Goal: Task Accomplishment & Management: Use online tool/utility

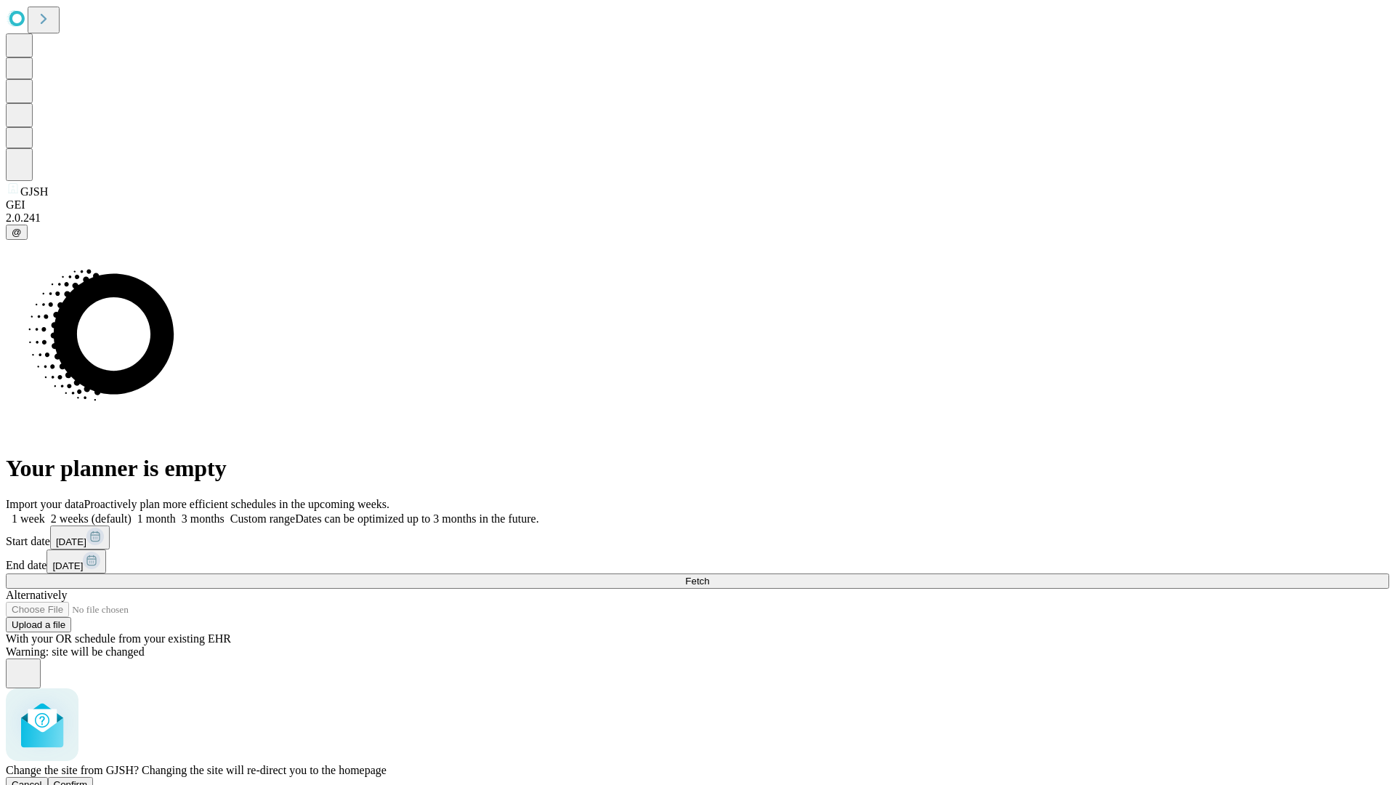
click at [88, 779] on span "Confirm" at bounding box center [71, 784] width 34 height 11
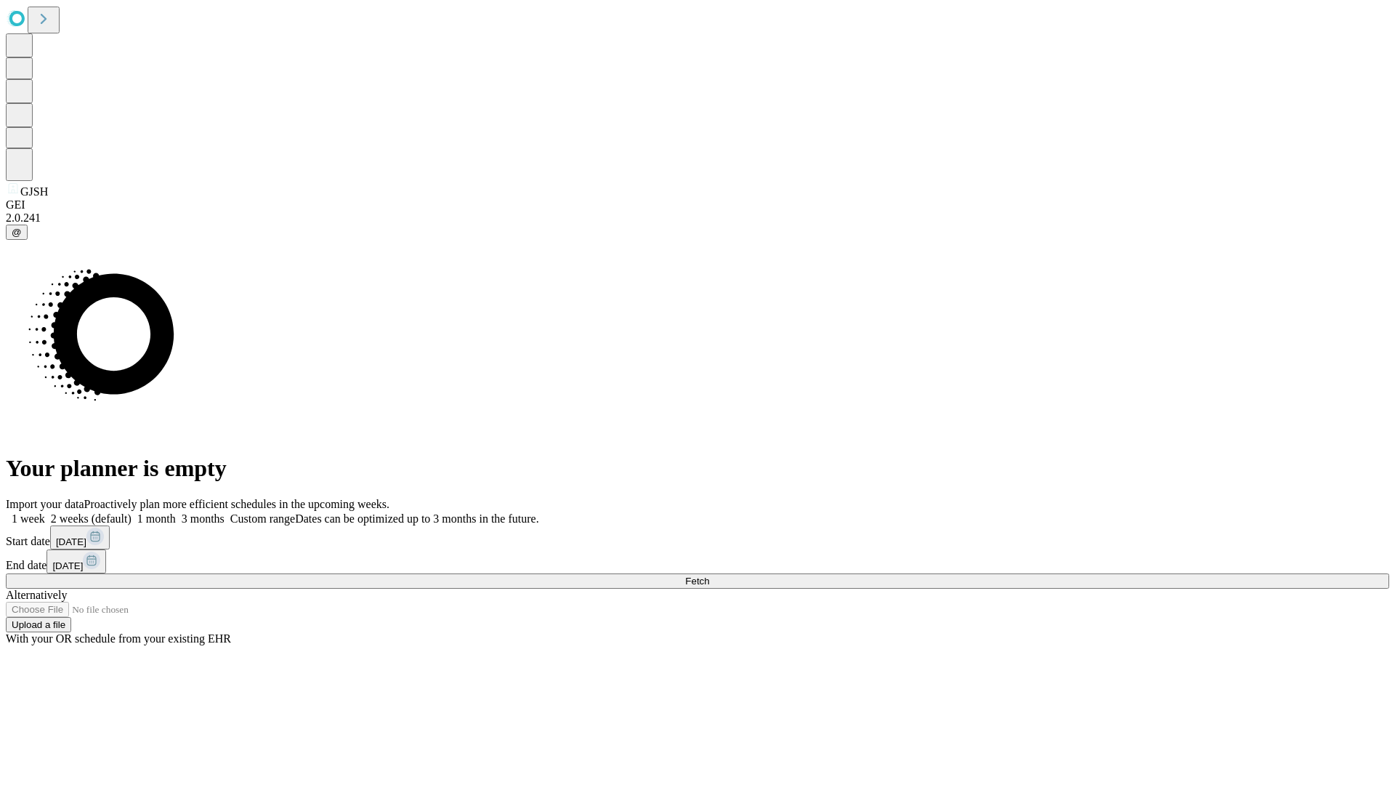
click at [176, 512] on label "1 month" at bounding box center [153, 518] width 44 height 12
click at [709, 575] on span "Fetch" at bounding box center [697, 580] width 24 height 11
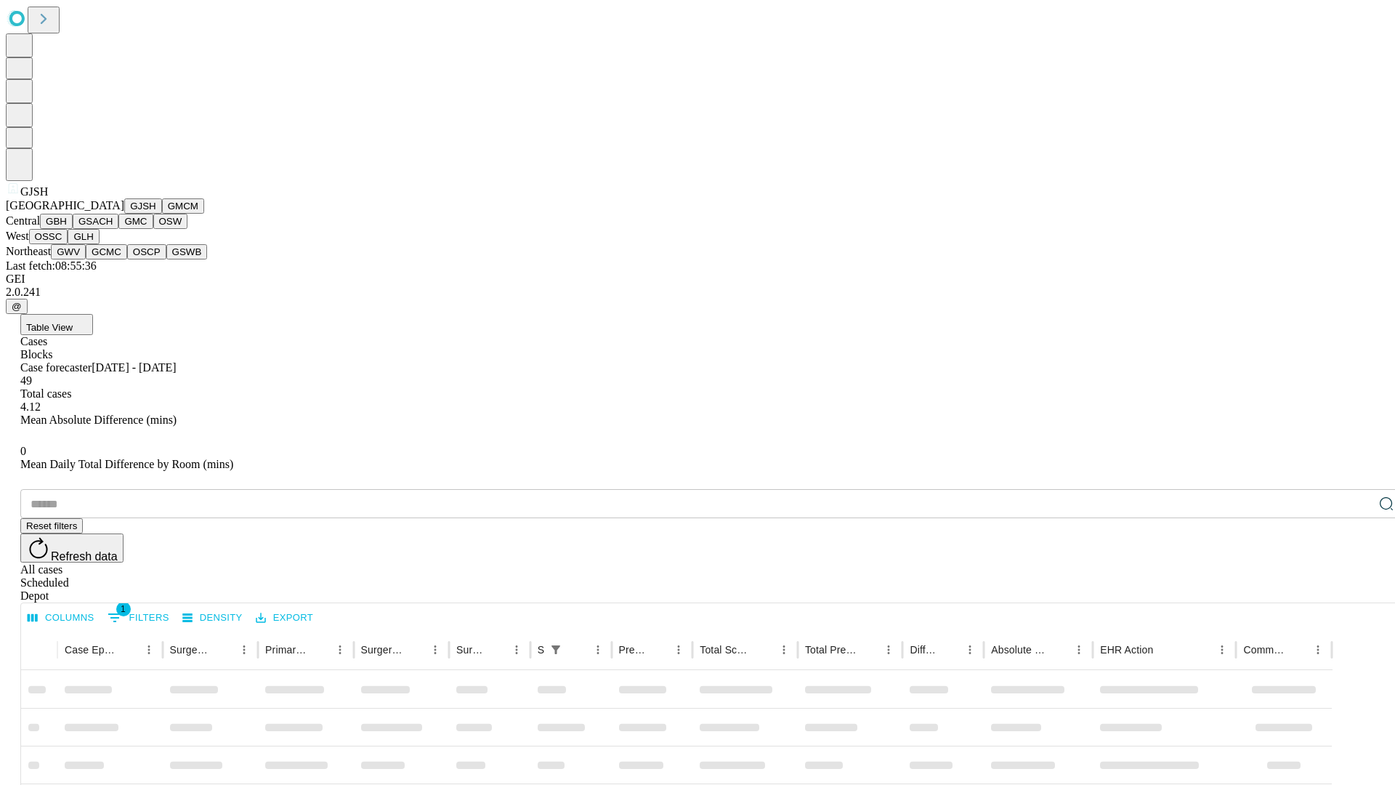
click at [162, 214] on button "GMCM" at bounding box center [183, 205] width 42 height 15
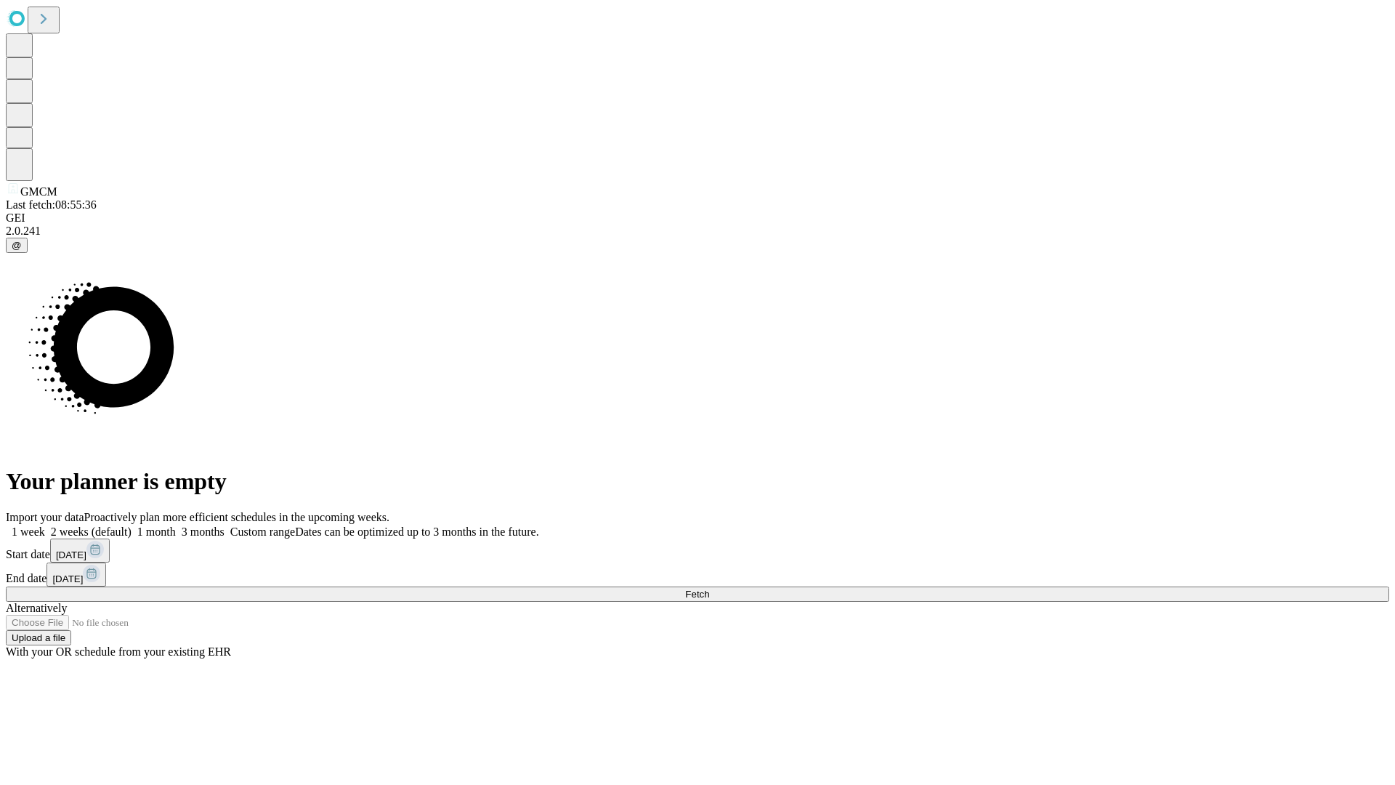
click at [176, 525] on label "1 month" at bounding box center [153, 531] width 44 height 12
click at [709, 588] on span "Fetch" at bounding box center [697, 593] width 24 height 11
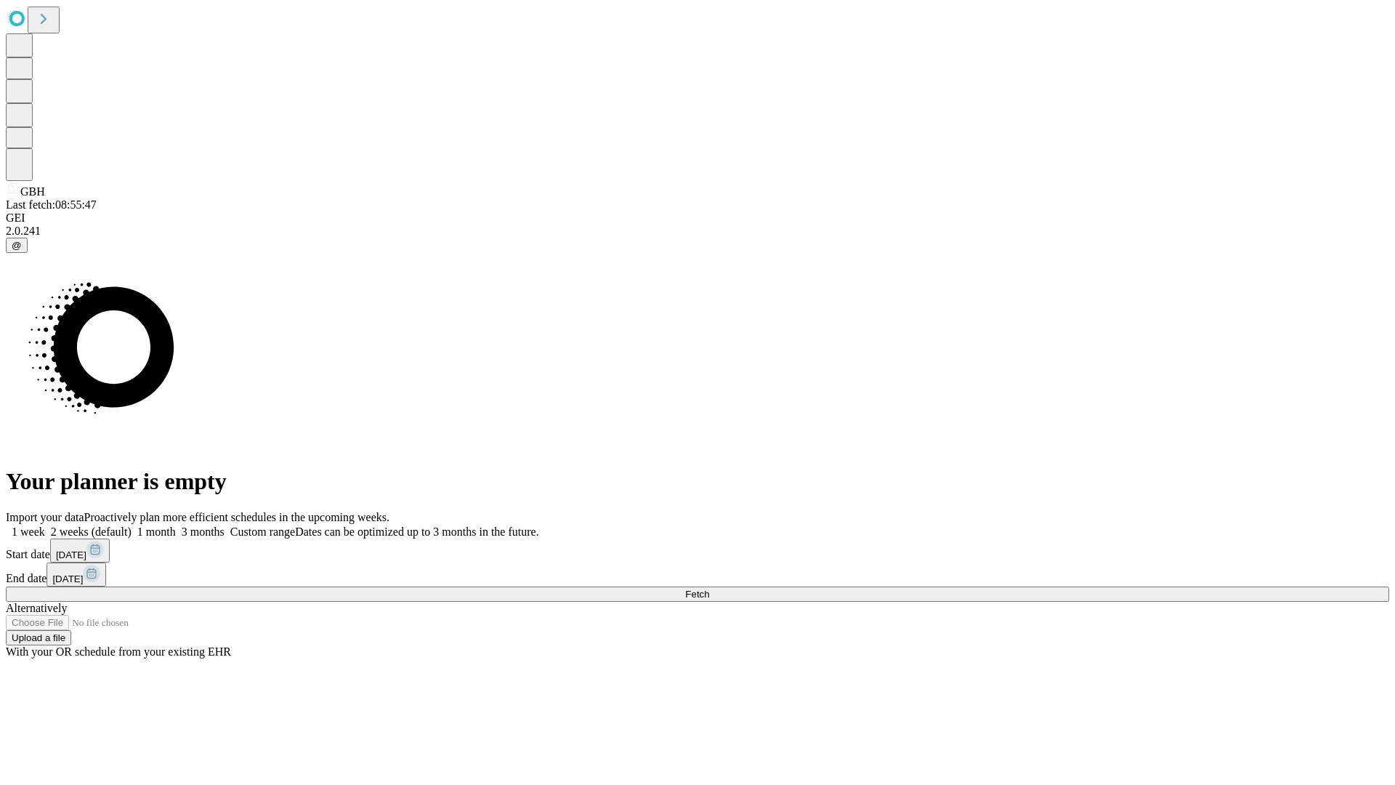
click at [176, 525] on label "1 month" at bounding box center [153, 531] width 44 height 12
click at [709, 588] on span "Fetch" at bounding box center [697, 593] width 24 height 11
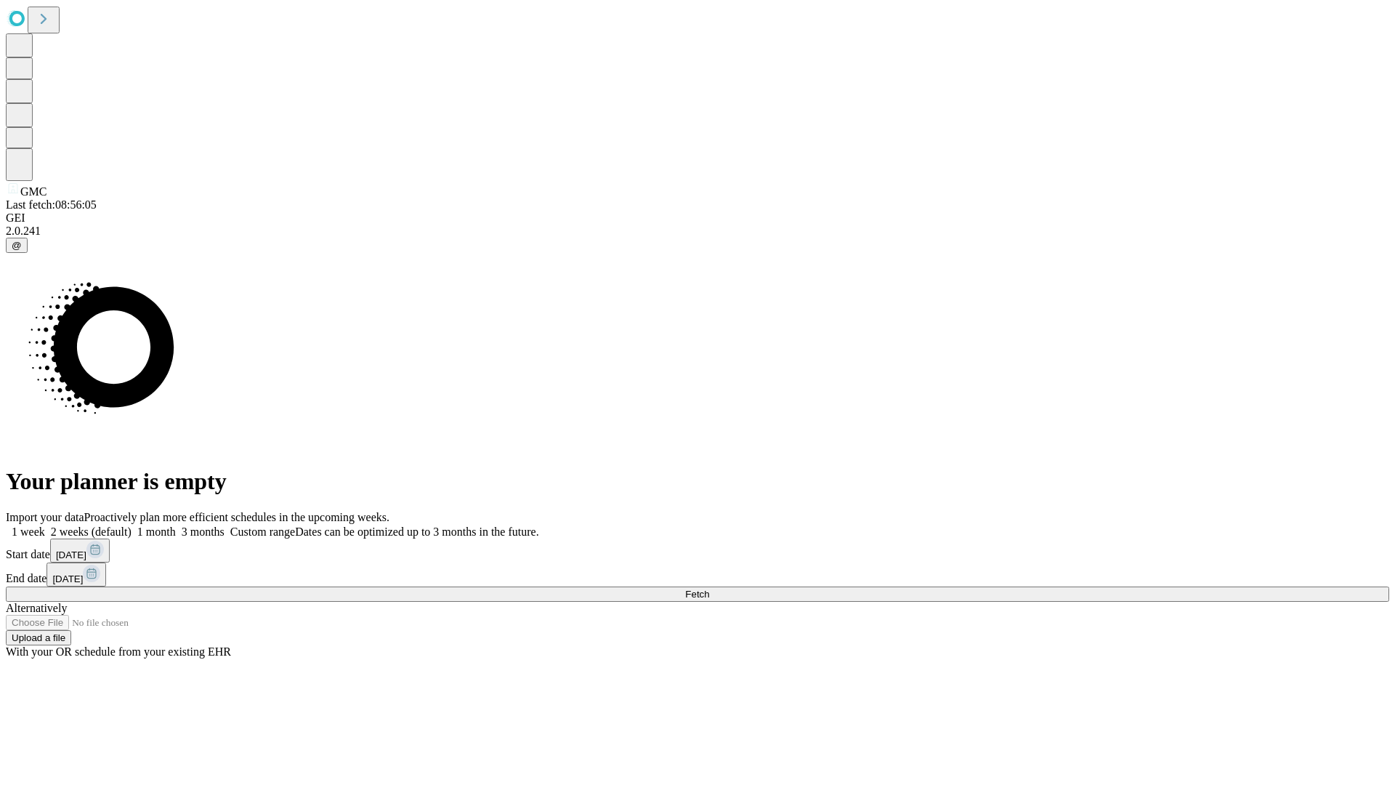
click at [176, 525] on label "1 month" at bounding box center [153, 531] width 44 height 12
click at [709, 588] on span "Fetch" at bounding box center [697, 593] width 24 height 11
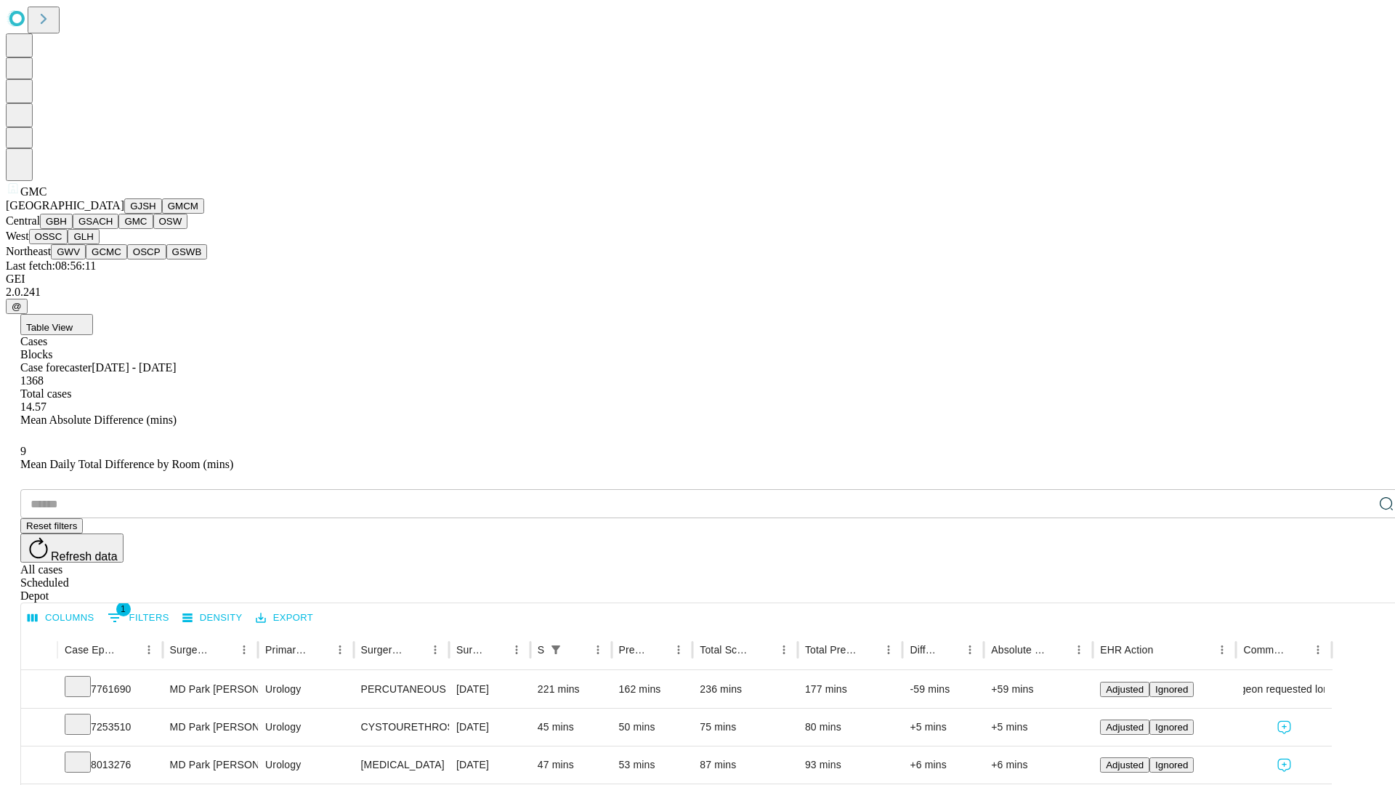
click at [153, 229] on button "OSW" at bounding box center [170, 221] width 35 height 15
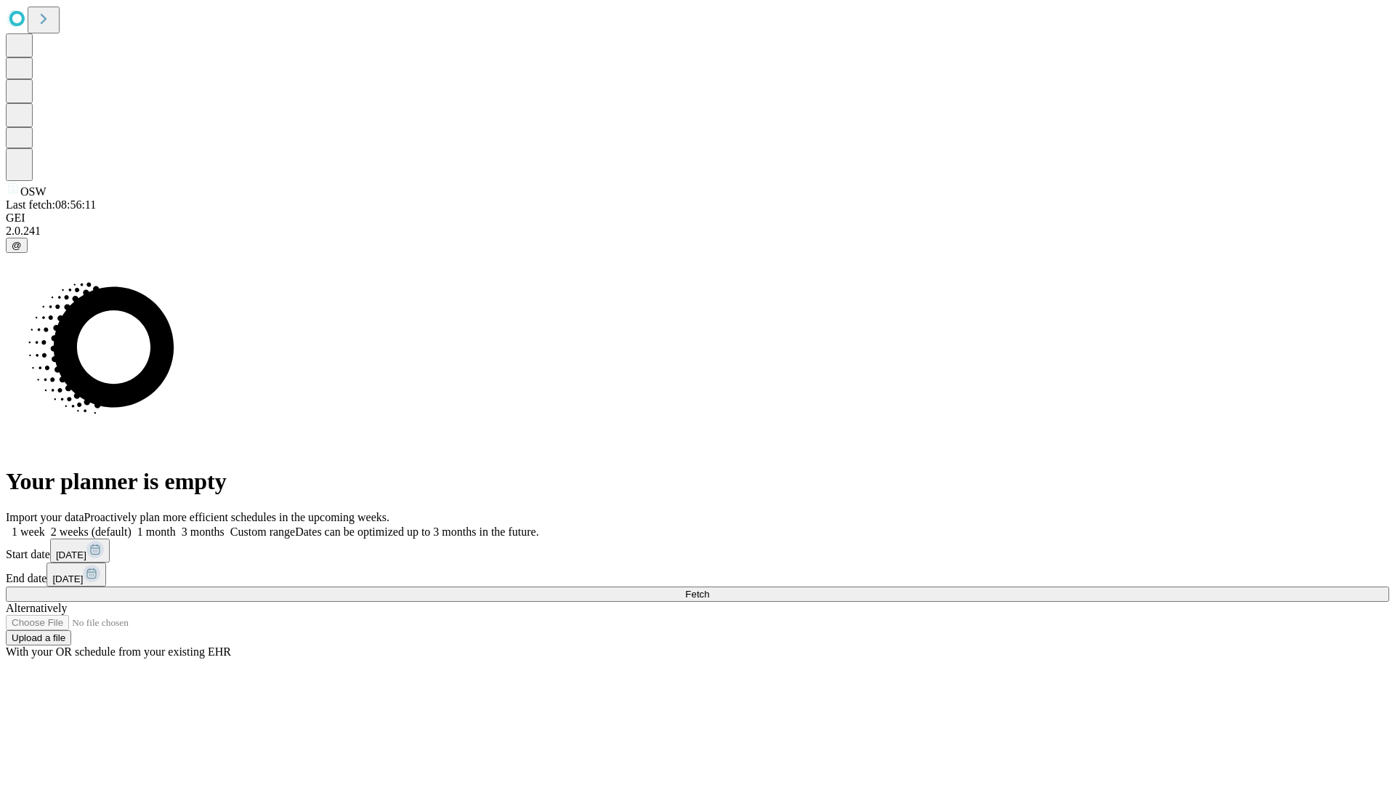
click at [176, 525] on label "1 month" at bounding box center [153, 531] width 44 height 12
click at [709, 588] on span "Fetch" at bounding box center [697, 593] width 24 height 11
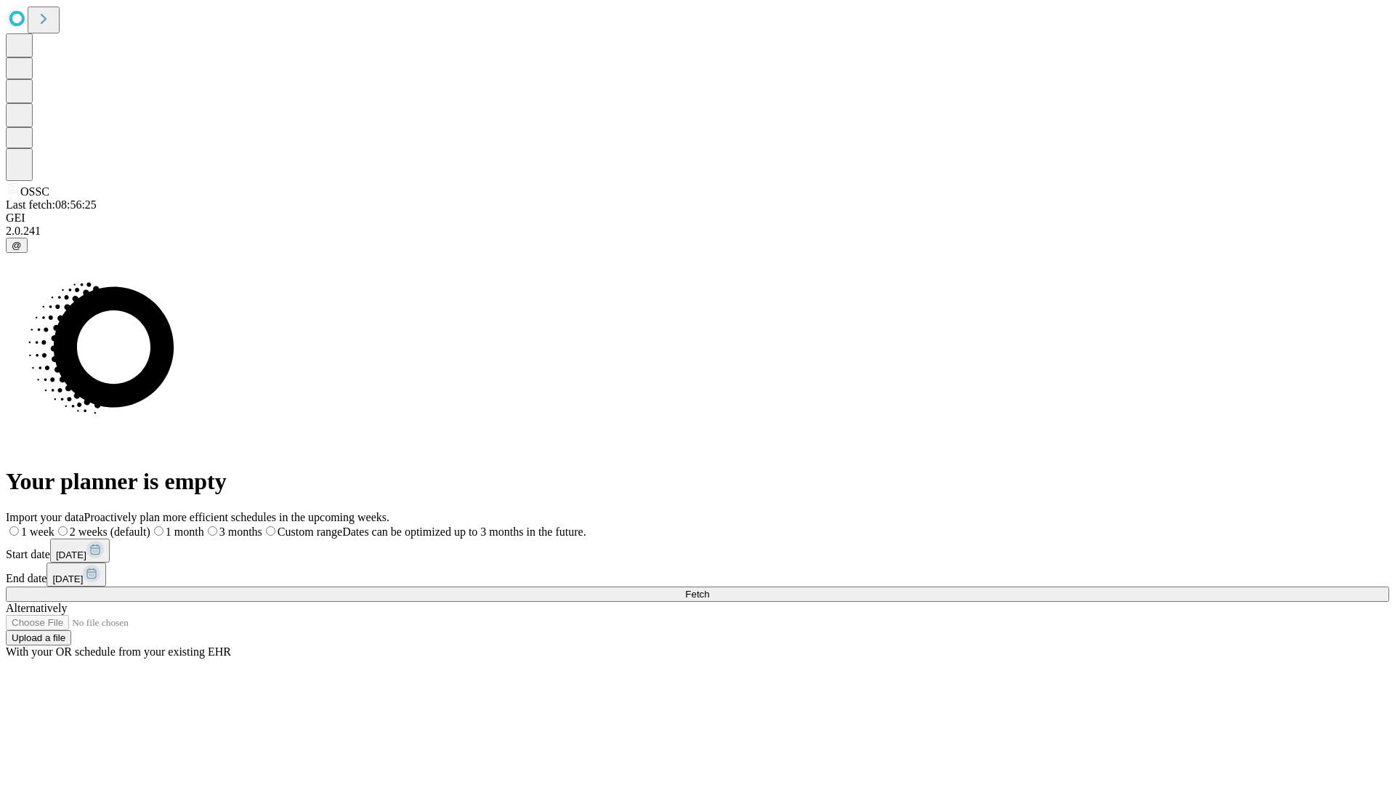
click at [709, 588] on span "Fetch" at bounding box center [697, 593] width 24 height 11
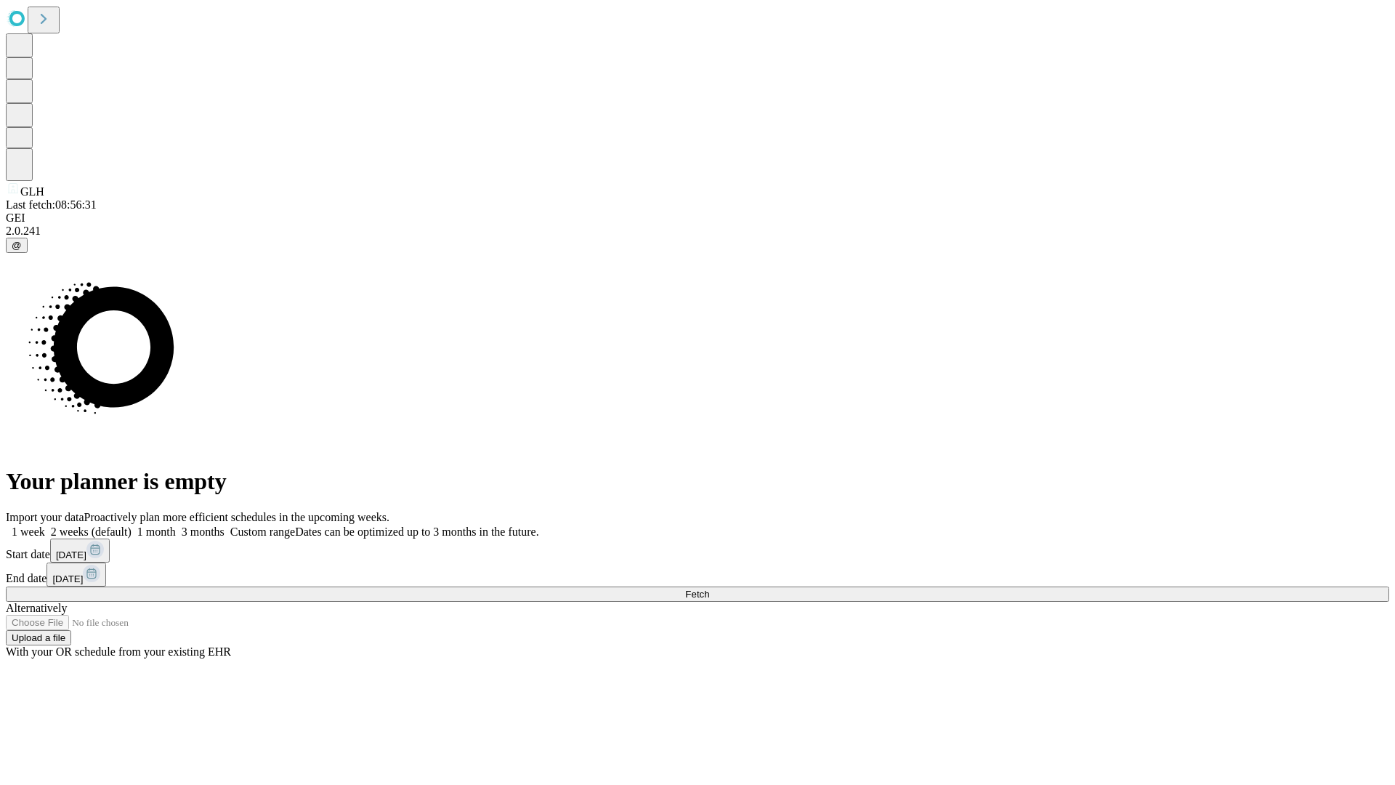
click at [709, 588] on span "Fetch" at bounding box center [697, 593] width 24 height 11
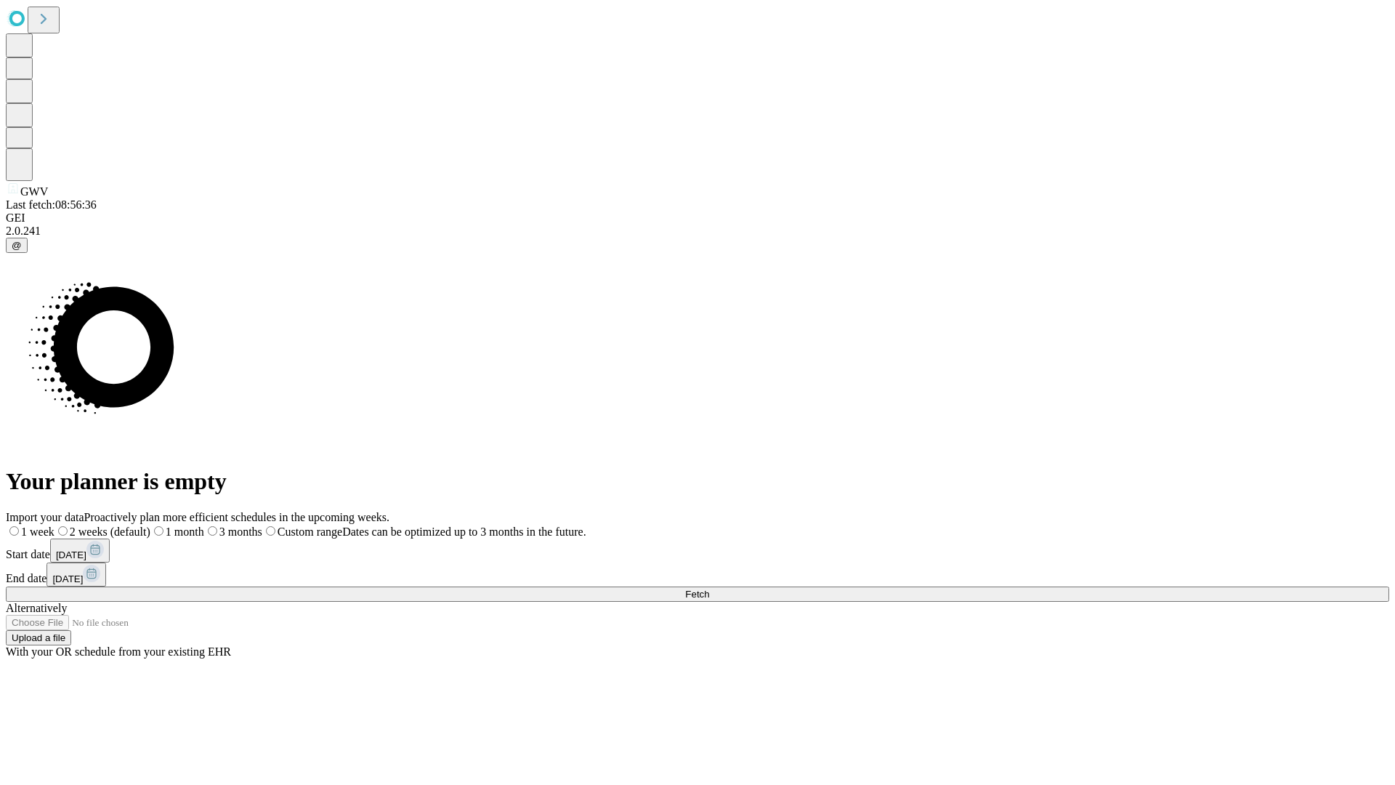
click at [709, 588] on span "Fetch" at bounding box center [697, 593] width 24 height 11
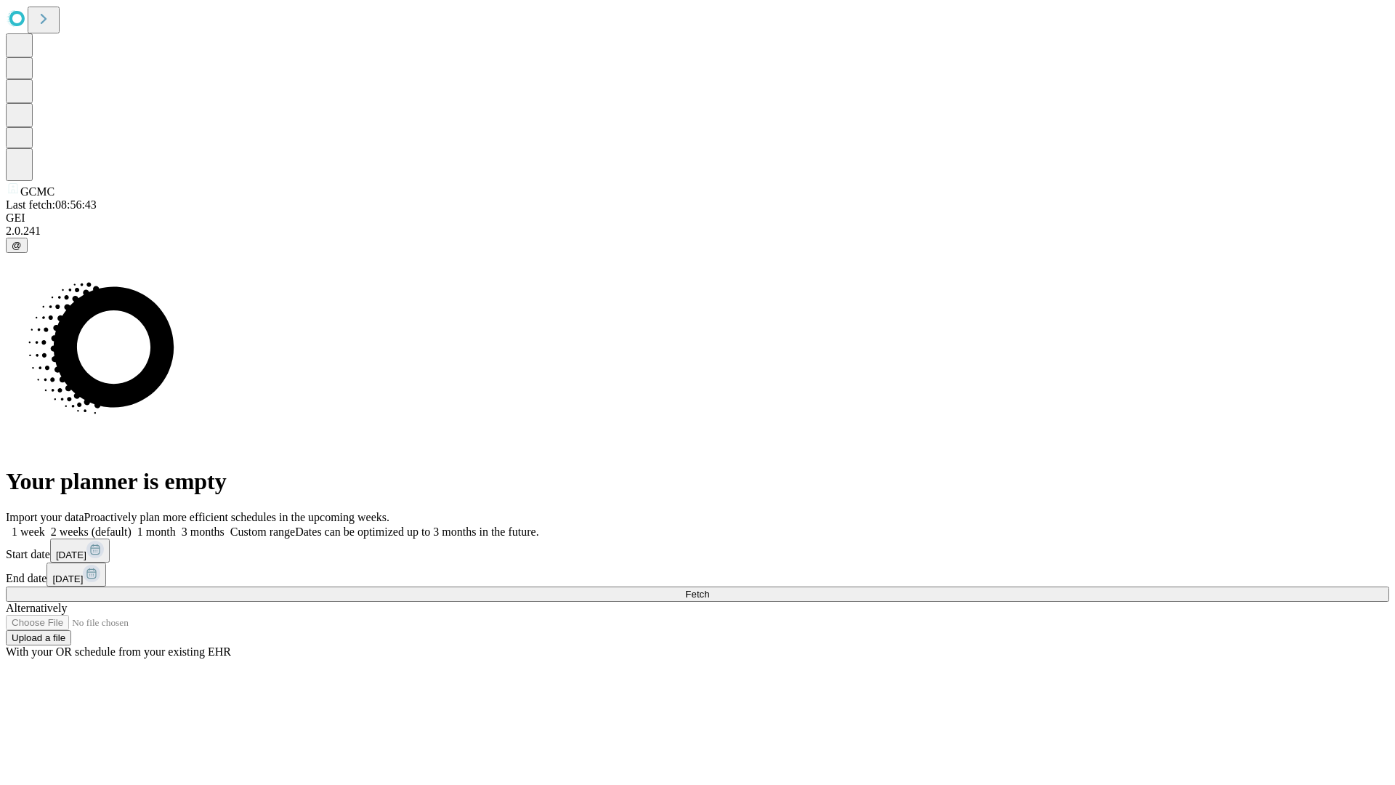
click at [176, 525] on label "1 month" at bounding box center [153, 531] width 44 height 12
click at [709, 588] on span "Fetch" at bounding box center [697, 593] width 24 height 11
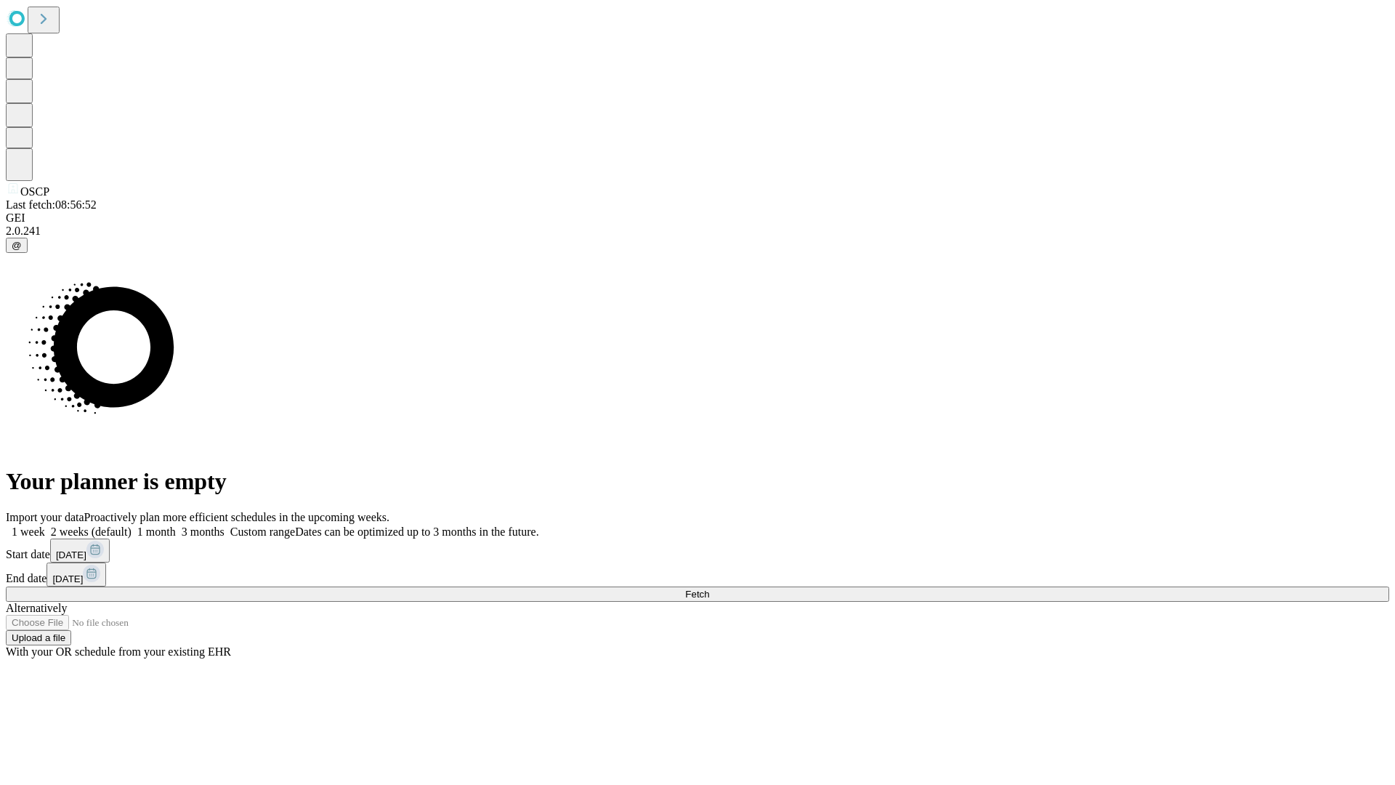
click at [176, 525] on label "1 month" at bounding box center [153, 531] width 44 height 12
click at [709, 588] on span "Fetch" at bounding box center [697, 593] width 24 height 11
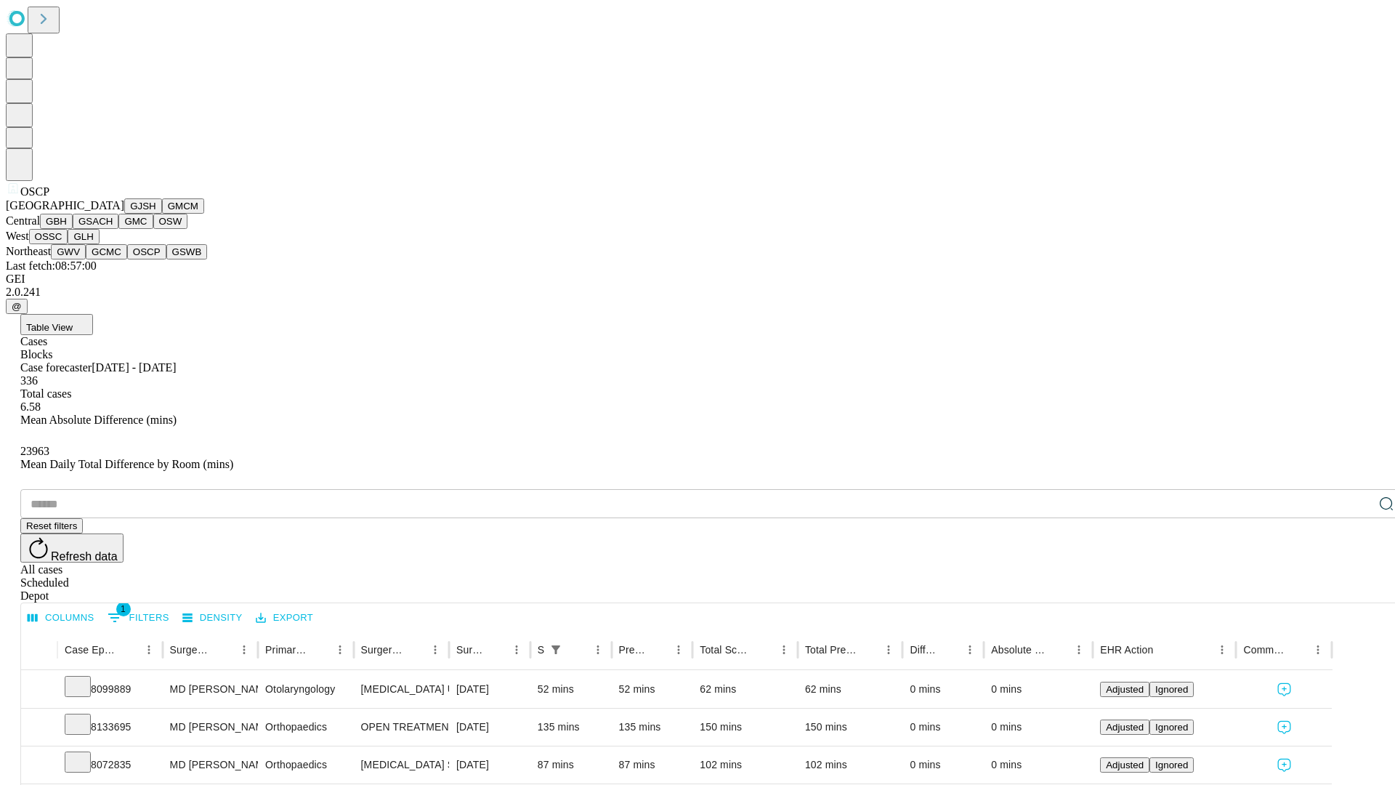
click at [166, 259] on button "GSWB" at bounding box center [186, 251] width 41 height 15
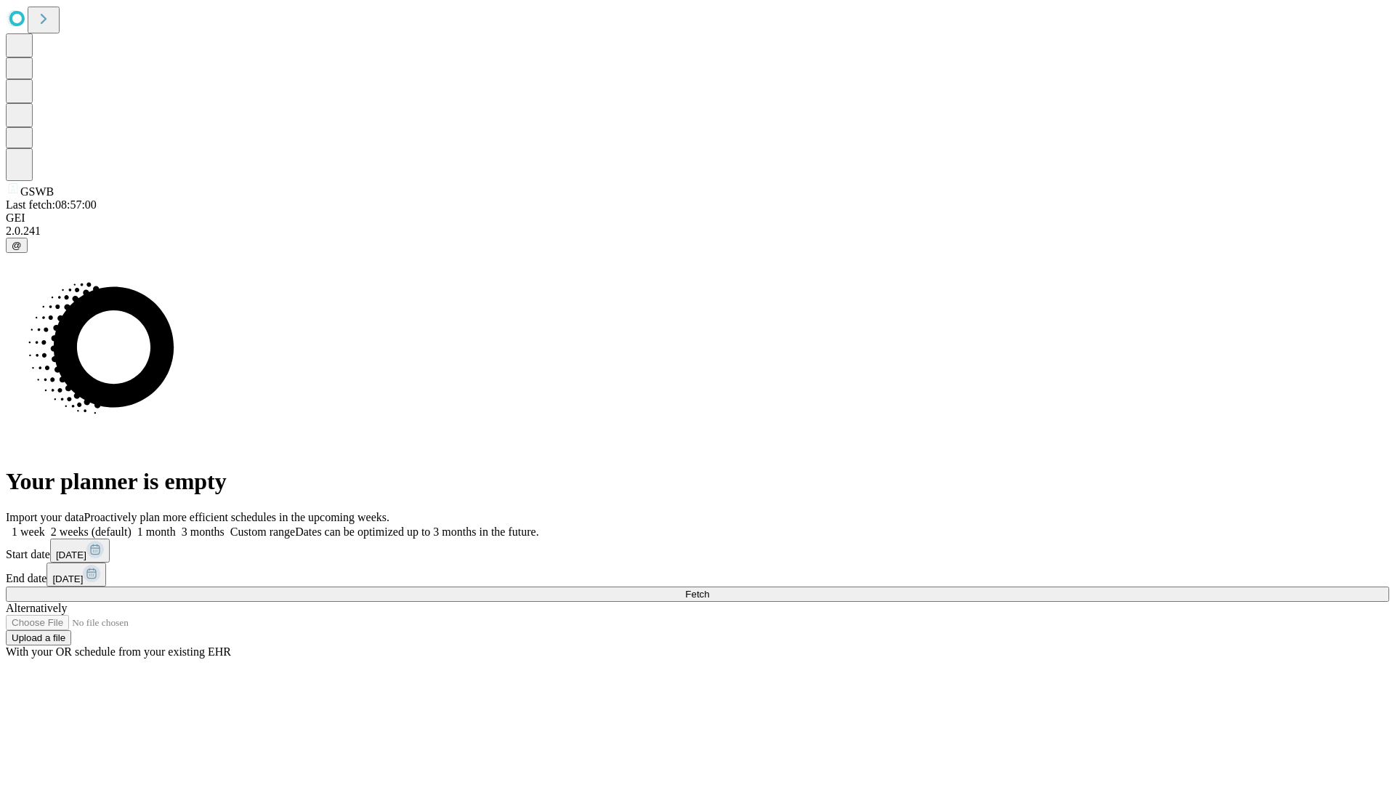
click at [176, 525] on label "1 month" at bounding box center [153, 531] width 44 height 12
click at [709, 588] on span "Fetch" at bounding box center [697, 593] width 24 height 11
